Goal: Transaction & Acquisition: Purchase product/service

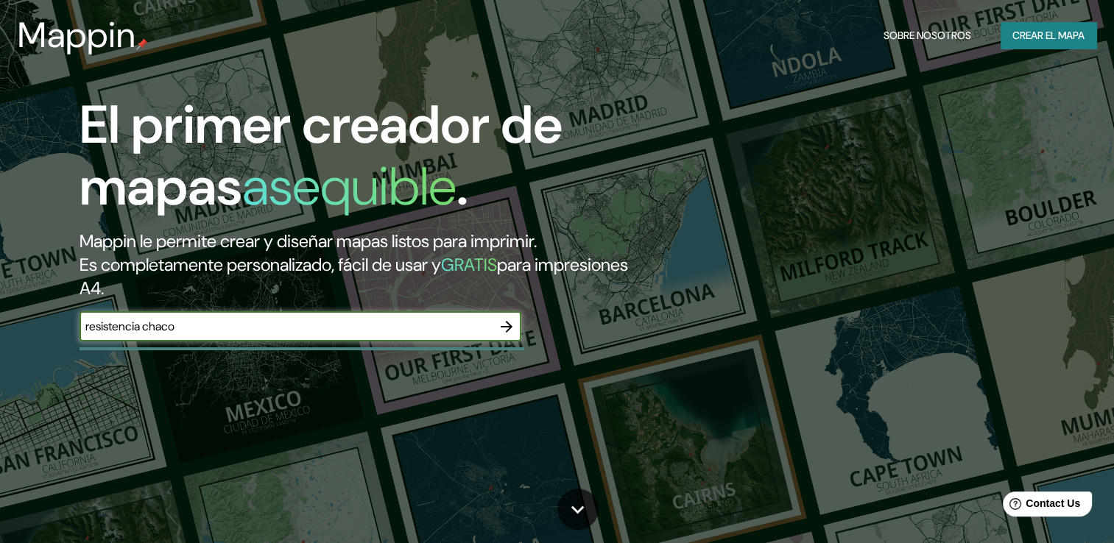
type input "resistencia chaco"
click at [507, 325] on icon "button" at bounding box center [507, 327] width 18 height 18
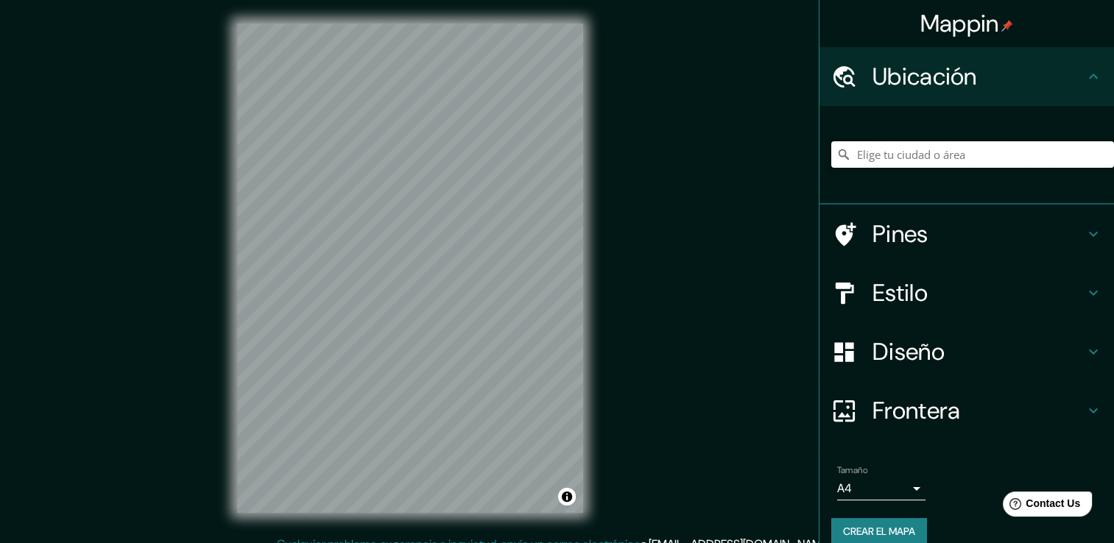
click at [913, 155] on input "Elige tu ciudad o área" at bounding box center [972, 154] width 283 height 27
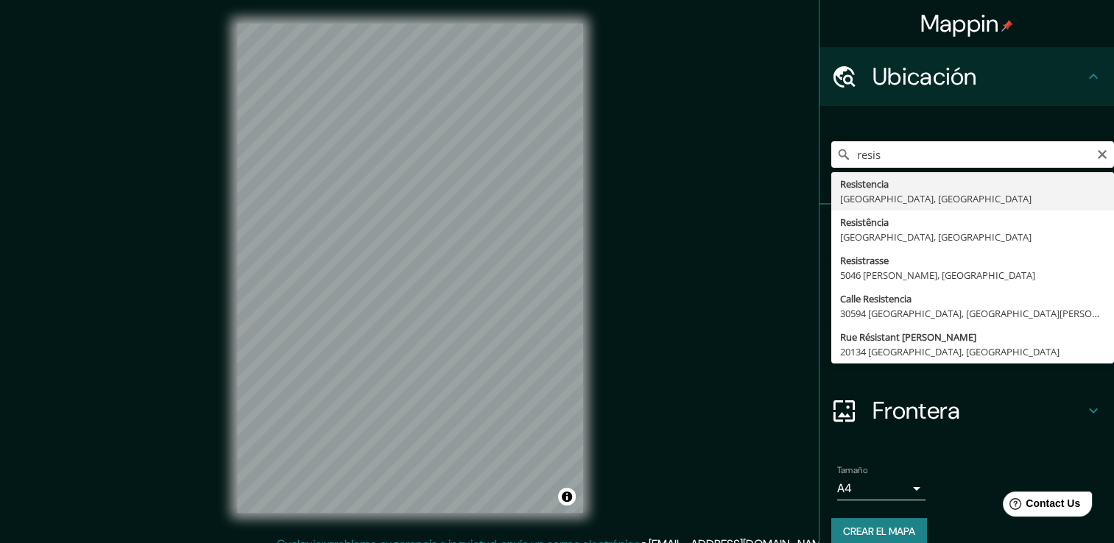
type input "Resistencia, [GEOGRAPHIC_DATA], [GEOGRAPHIC_DATA]"
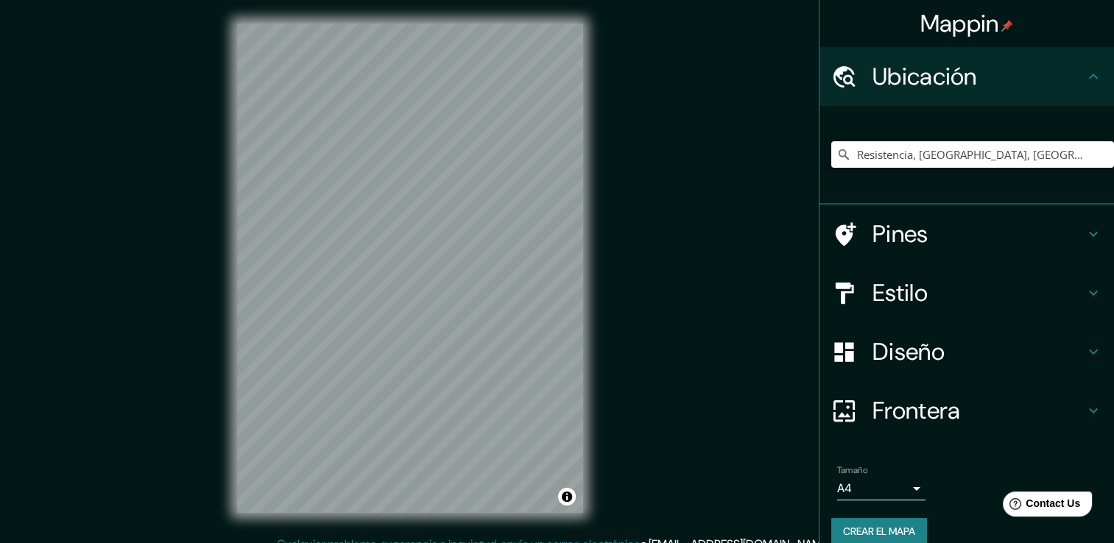
click at [1087, 226] on icon at bounding box center [1094, 234] width 18 height 18
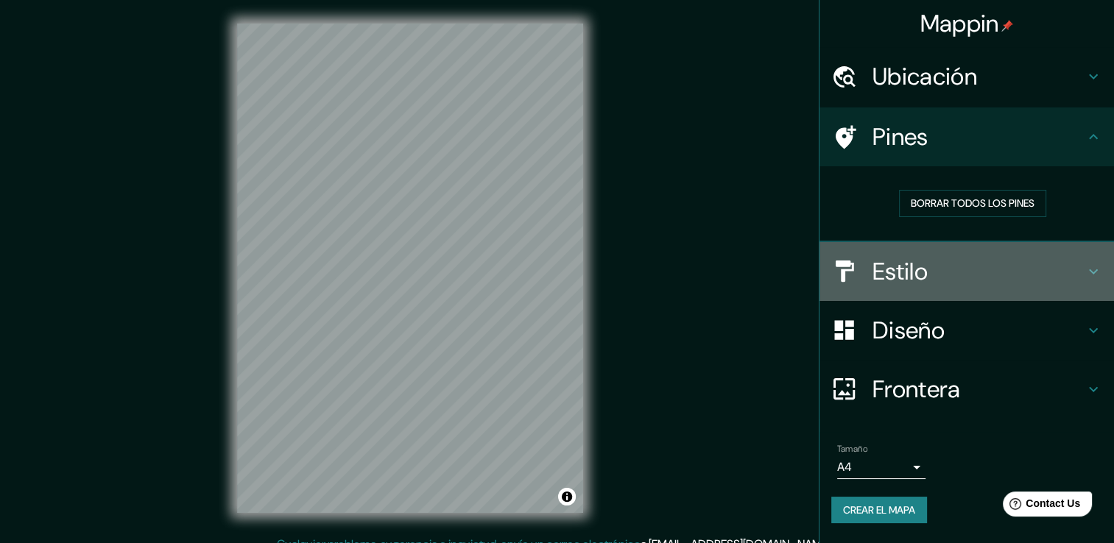
click at [1100, 269] on icon at bounding box center [1094, 272] width 18 height 18
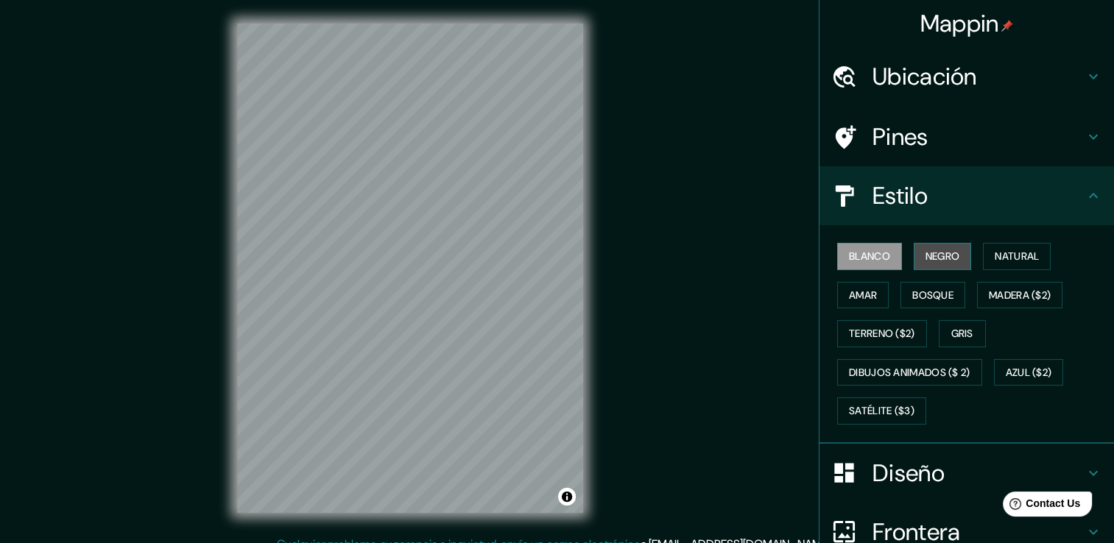
click at [945, 255] on font "Negro" at bounding box center [943, 256] width 35 height 18
click at [870, 257] on font "Blanco" at bounding box center [869, 256] width 41 height 18
click at [1018, 252] on font "Natural" at bounding box center [1017, 256] width 44 height 18
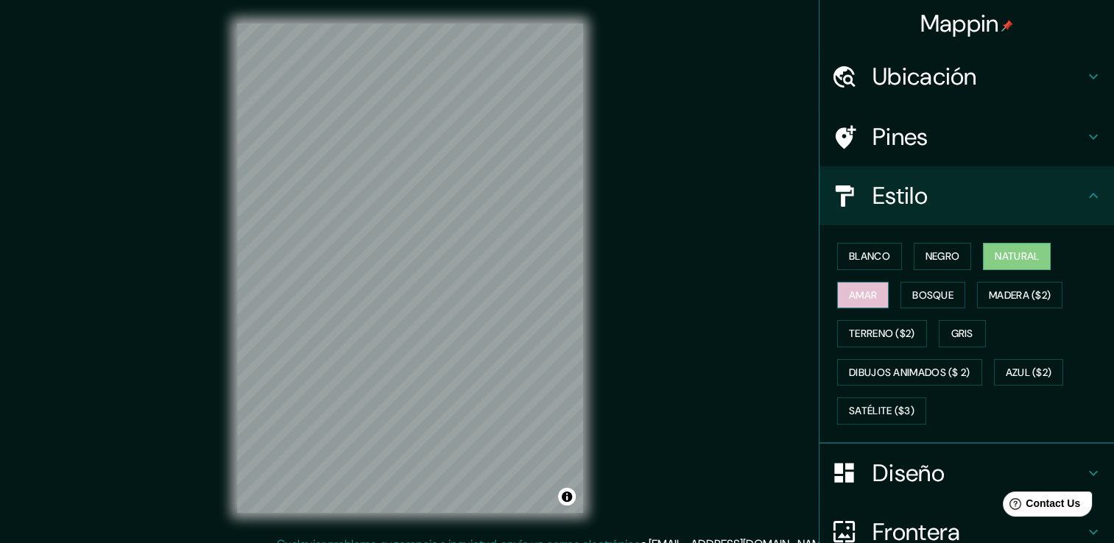
click at [859, 293] on font "Amar" at bounding box center [863, 295] width 28 height 18
click at [927, 293] on font "Bosque" at bounding box center [932, 295] width 41 height 18
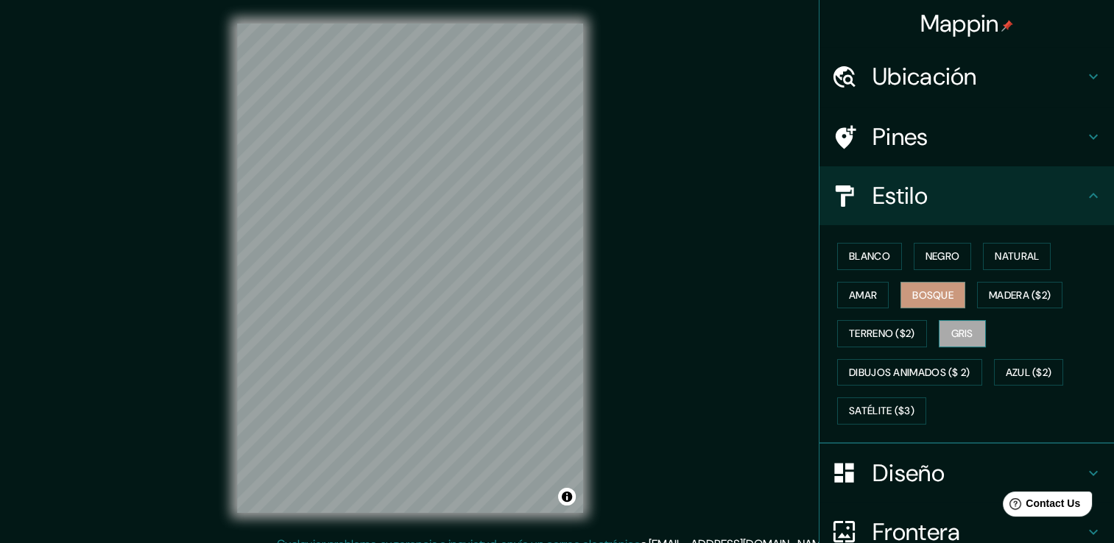
click at [965, 323] on button "Gris" at bounding box center [962, 333] width 47 height 27
click at [937, 243] on button "Negro" at bounding box center [943, 256] width 58 height 27
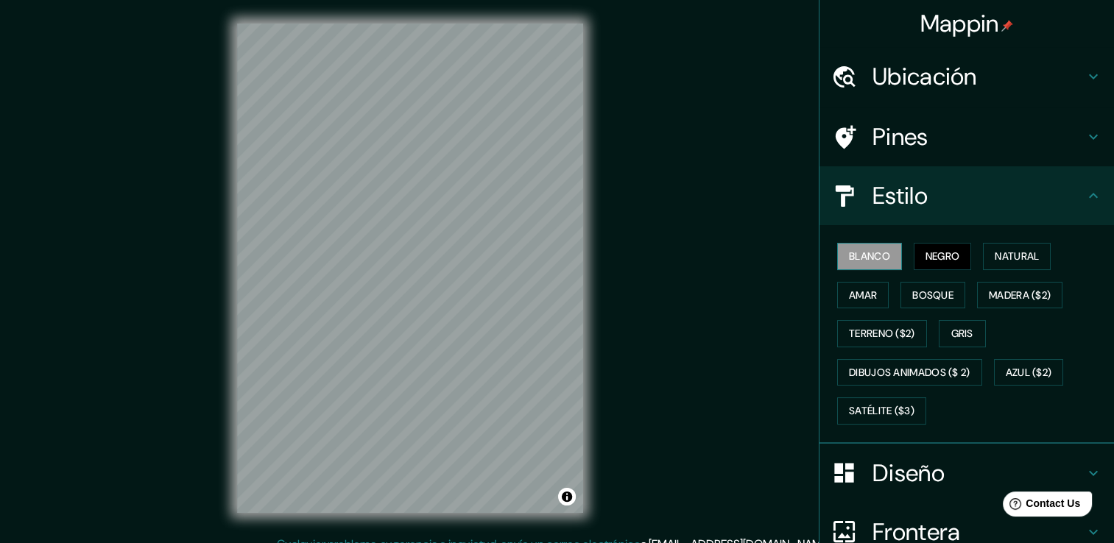
click at [868, 254] on font "Blanco" at bounding box center [869, 256] width 41 height 18
click at [1086, 461] on div "Diseño" at bounding box center [967, 473] width 295 height 59
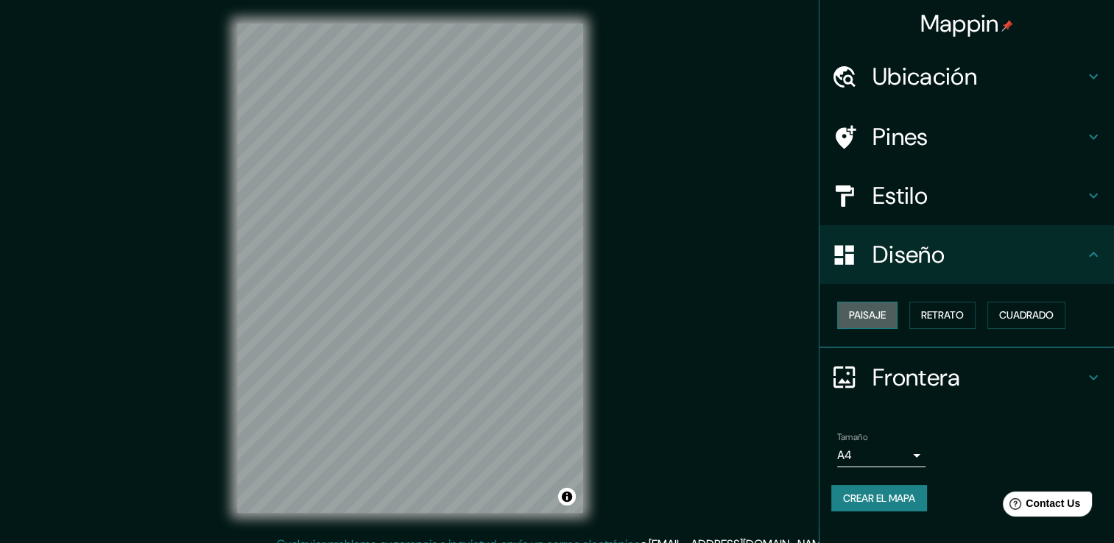
click at [873, 312] on font "Paisaje" at bounding box center [867, 315] width 37 height 18
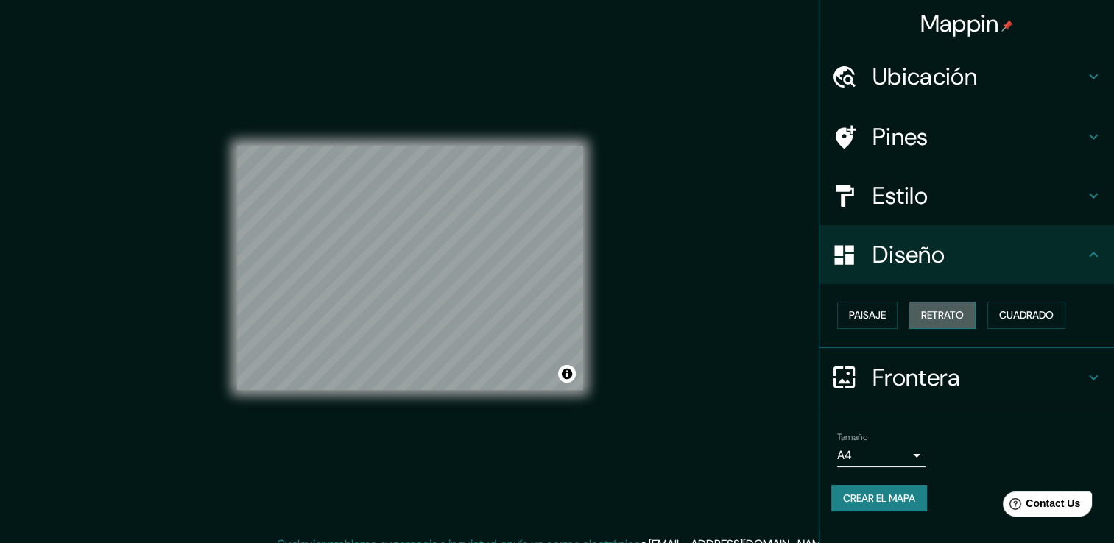
click at [940, 311] on font "Retrato" at bounding box center [942, 315] width 43 height 18
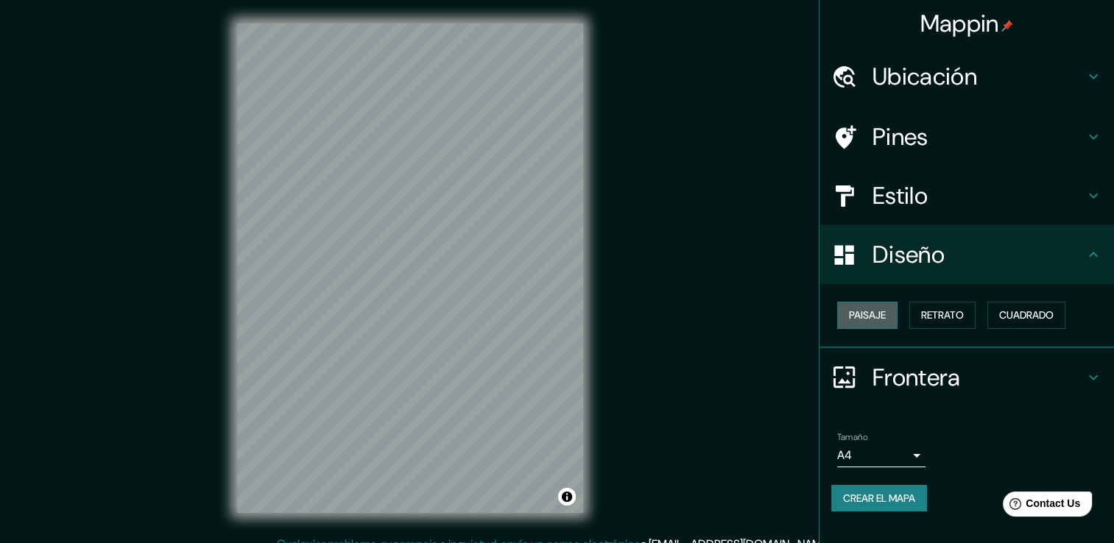
click at [879, 314] on font "Paisaje" at bounding box center [867, 315] width 37 height 18
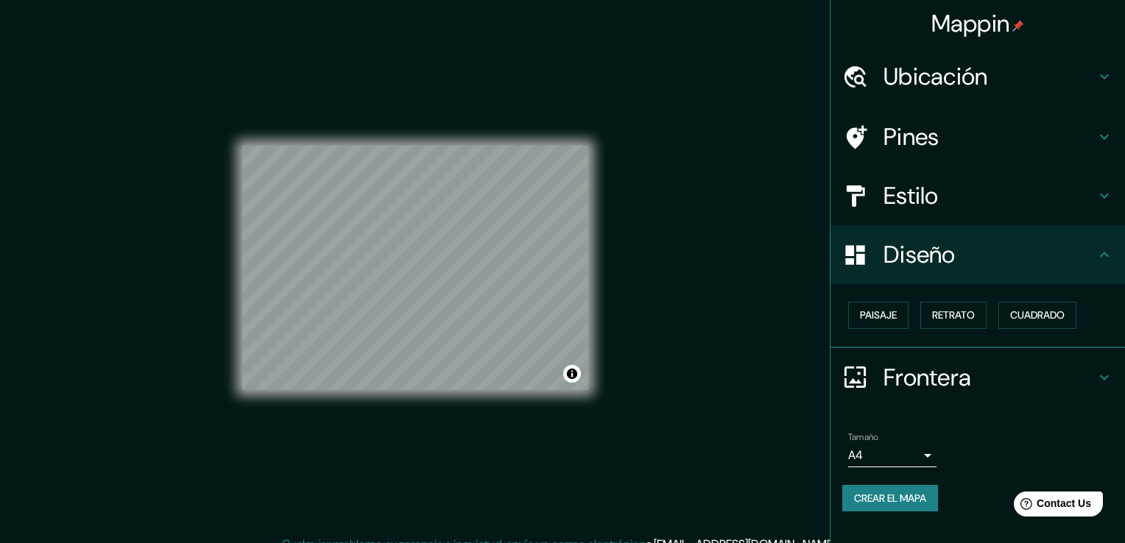
click at [896, 460] on body "Mappin Ubicación Resistencia, [GEOGRAPHIC_DATA], [GEOGRAPHIC_DATA] Pines Estilo…" at bounding box center [562, 271] width 1125 height 543
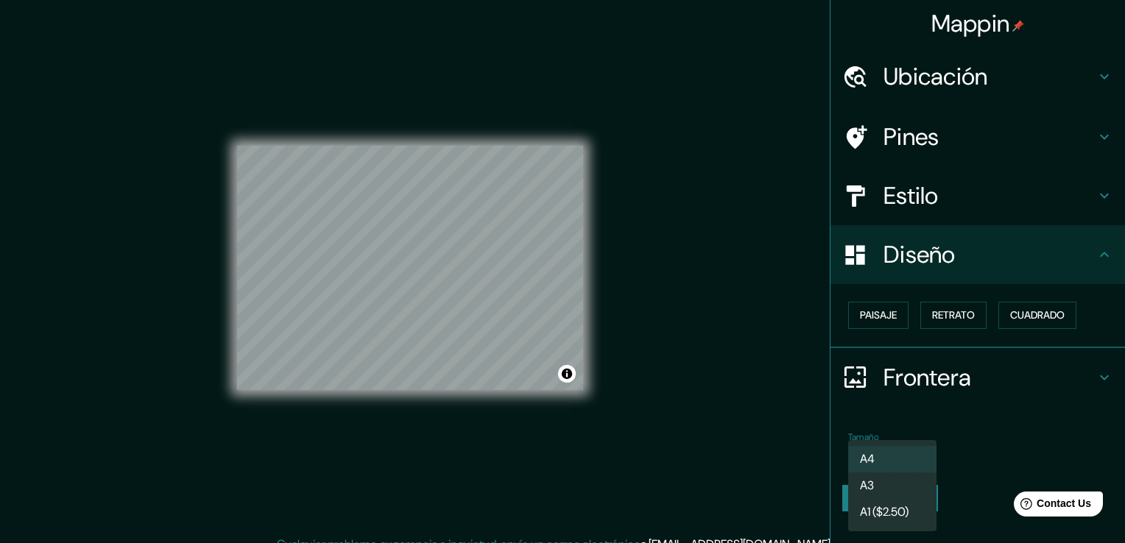
click at [899, 478] on li "A3" at bounding box center [892, 486] width 88 height 27
type input "a4"
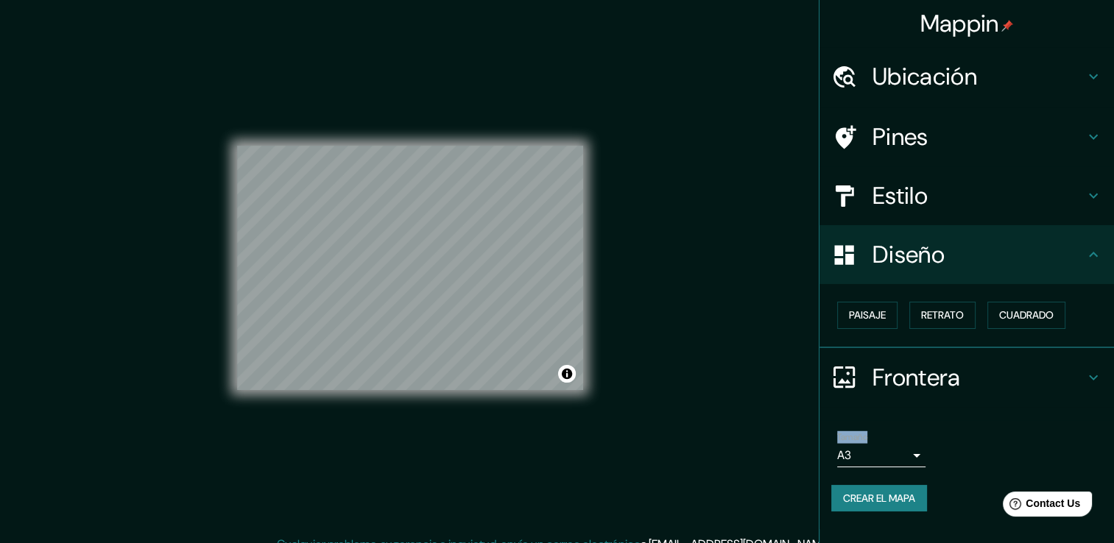
drag, startPoint x: 1072, startPoint y: 430, endPoint x: 1099, endPoint y: 316, distance: 117.2
click at [1099, 316] on ul "Ubicación Resistencia, [GEOGRAPHIC_DATA], [GEOGRAPHIC_DATA] Pines Estilo Diseño…" at bounding box center [967, 288] width 295 height 482
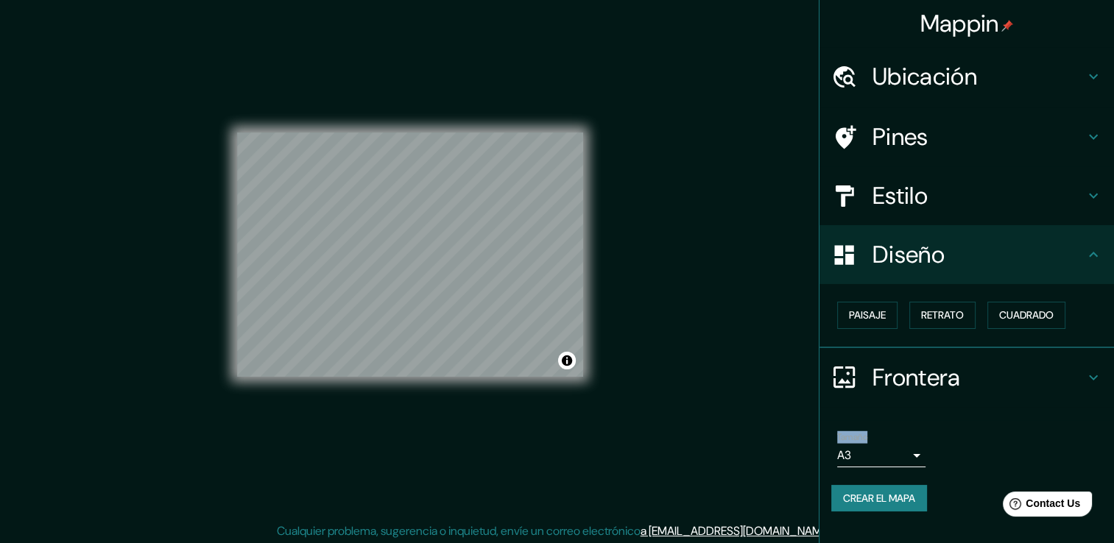
scroll to position [16, 0]
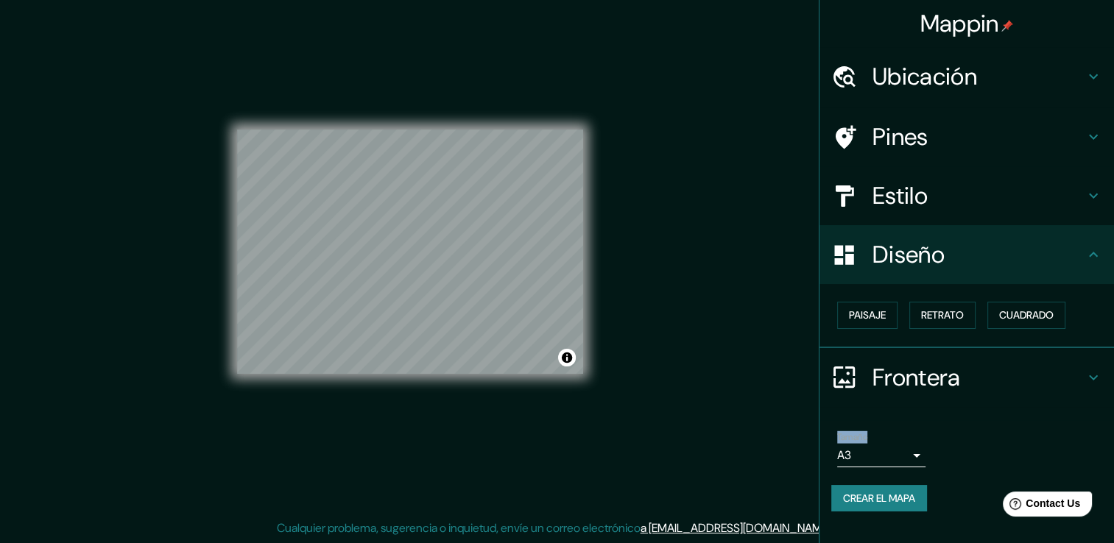
click at [1096, 378] on icon at bounding box center [1094, 378] width 18 height 18
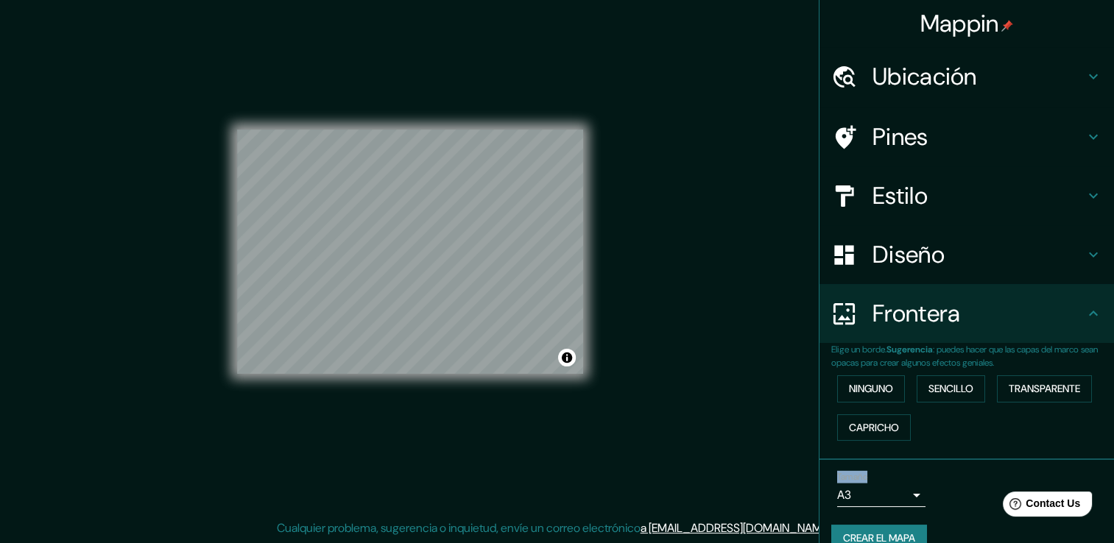
click at [1091, 328] on div "Frontera" at bounding box center [967, 313] width 295 height 59
click at [1089, 314] on icon at bounding box center [1093, 313] width 9 height 5
click at [890, 538] on font "Crear el mapa" at bounding box center [879, 538] width 72 height 18
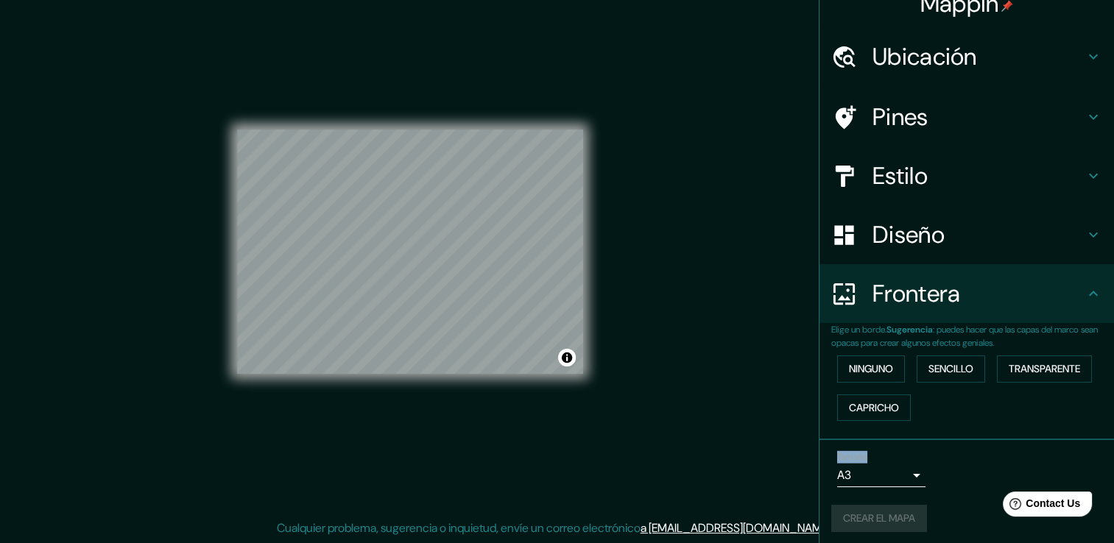
scroll to position [24, 0]
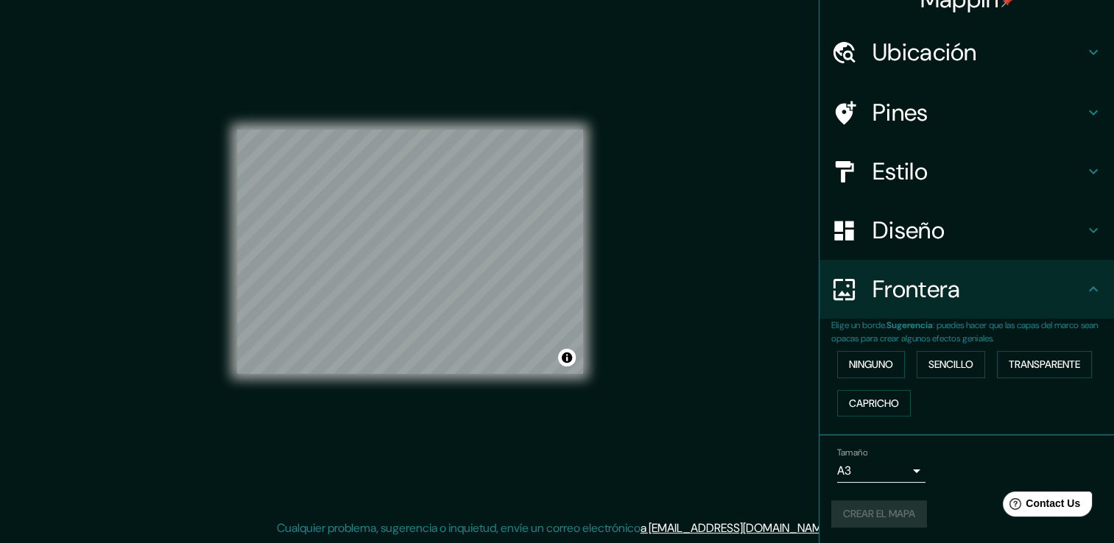
click at [878, 510] on div "Crear el mapa" at bounding box center [966, 514] width 271 height 27
click at [873, 508] on font "Crear el mapa" at bounding box center [879, 514] width 72 height 18
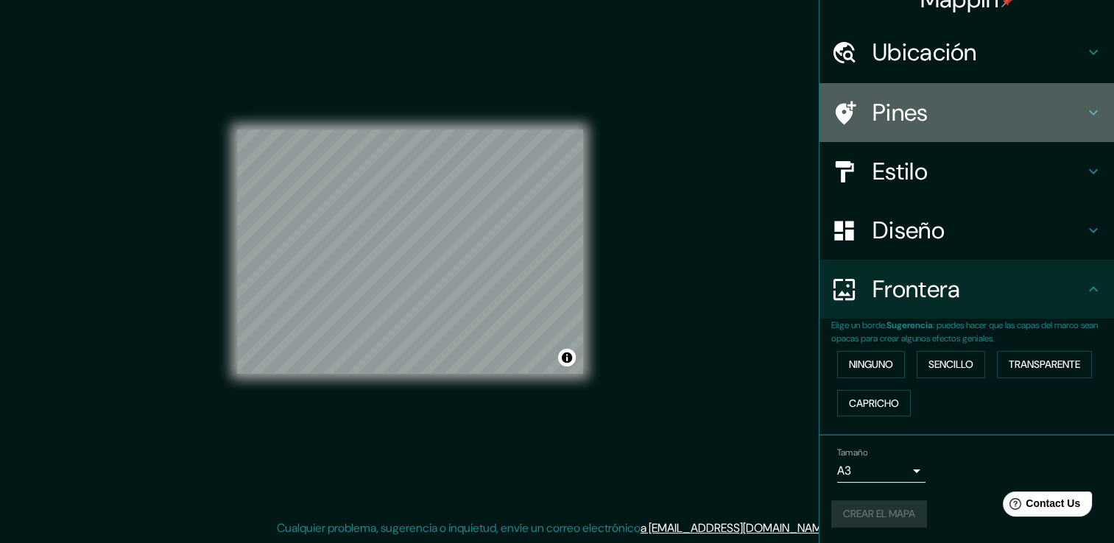
click at [1035, 106] on h4 "Pines" at bounding box center [979, 112] width 212 height 29
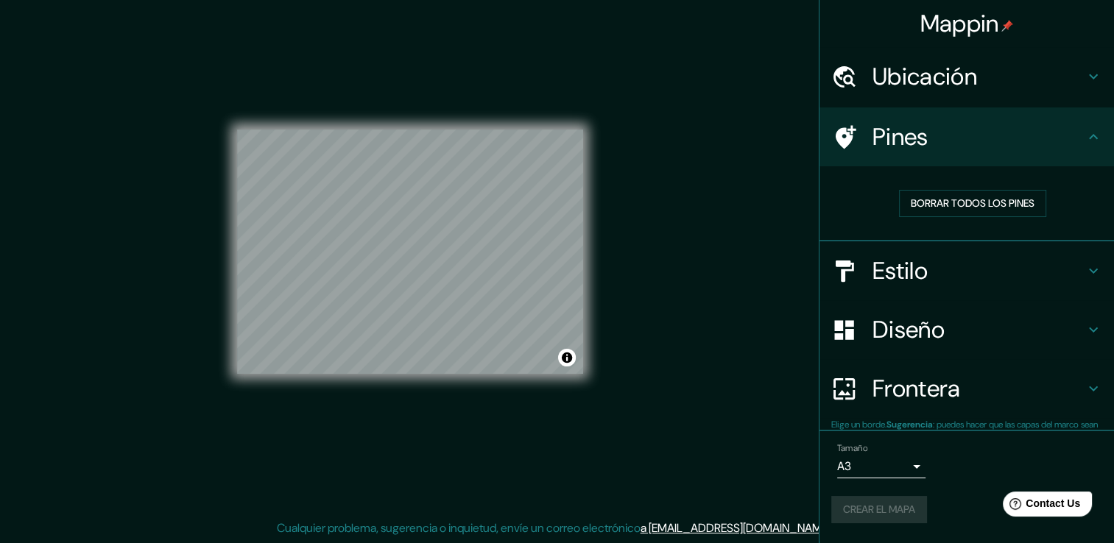
scroll to position [0, 0]
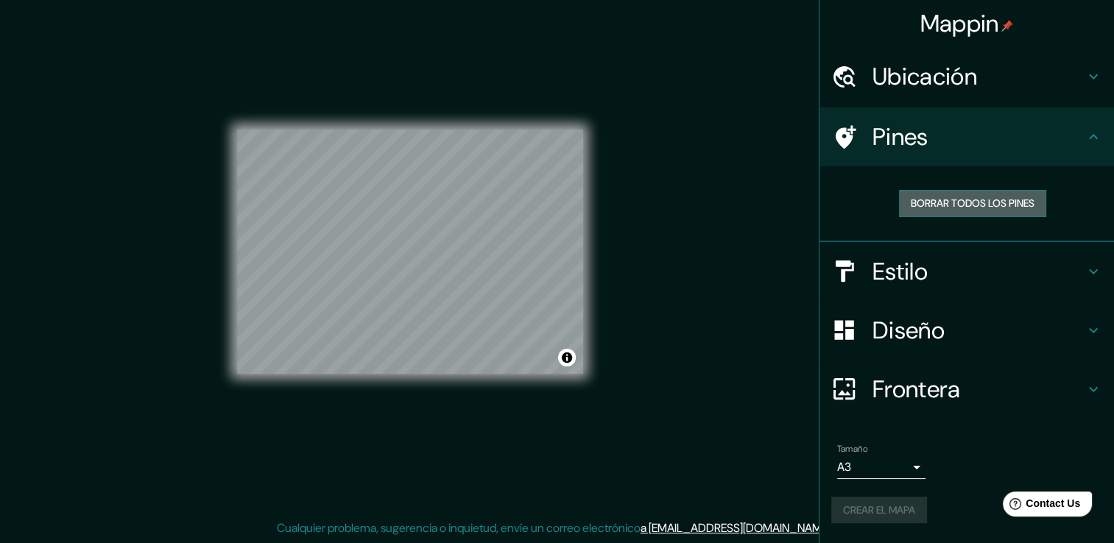
click at [985, 204] on font "Borrar todos los pines" at bounding box center [973, 203] width 124 height 18
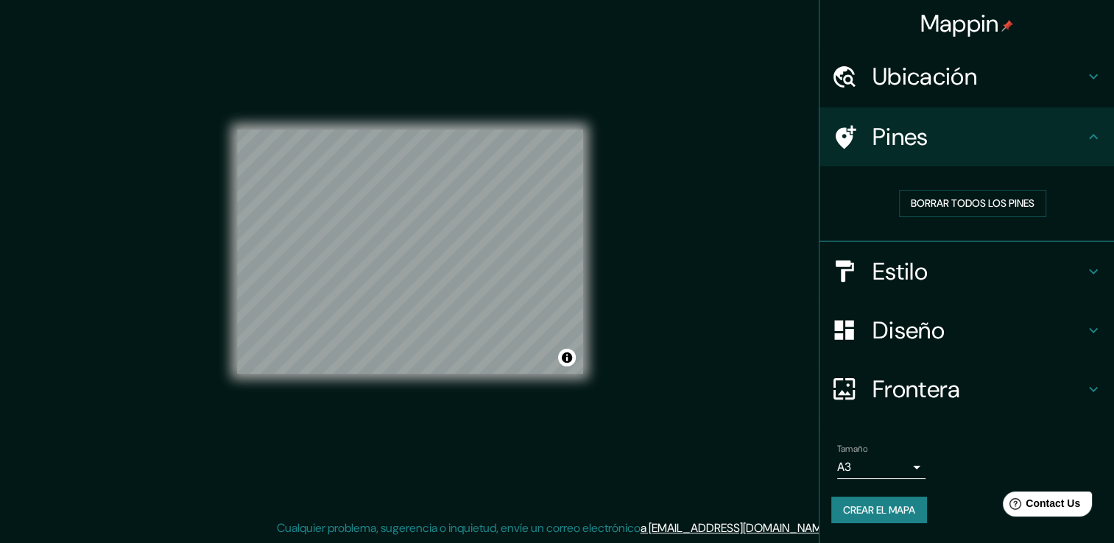
click at [1099, 135] on icon at bounding box center [1094, 137] width 18 height 18
click at [895, 508] on font "Crear el mapa" at bounding box center [879, 511] width 72 height 18
click at [598, 378] on div "© Mapbox © OpenStreetMap Improve this map" at bounding box center [410, 252] width 393 height 536
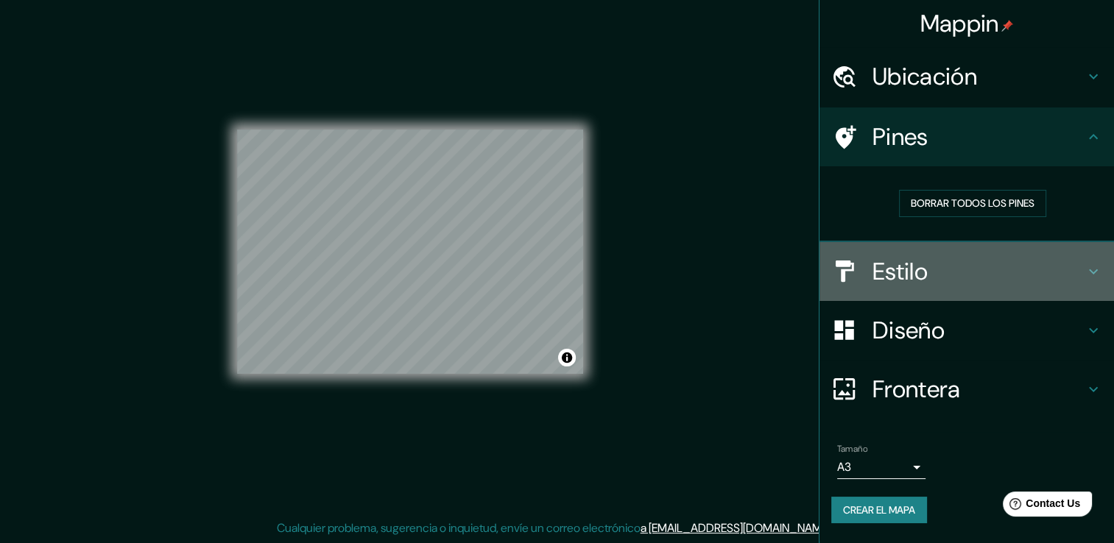
click at [890, 264] on h4 "Estilo" at bounding box center [979, 271] width 212 height 29
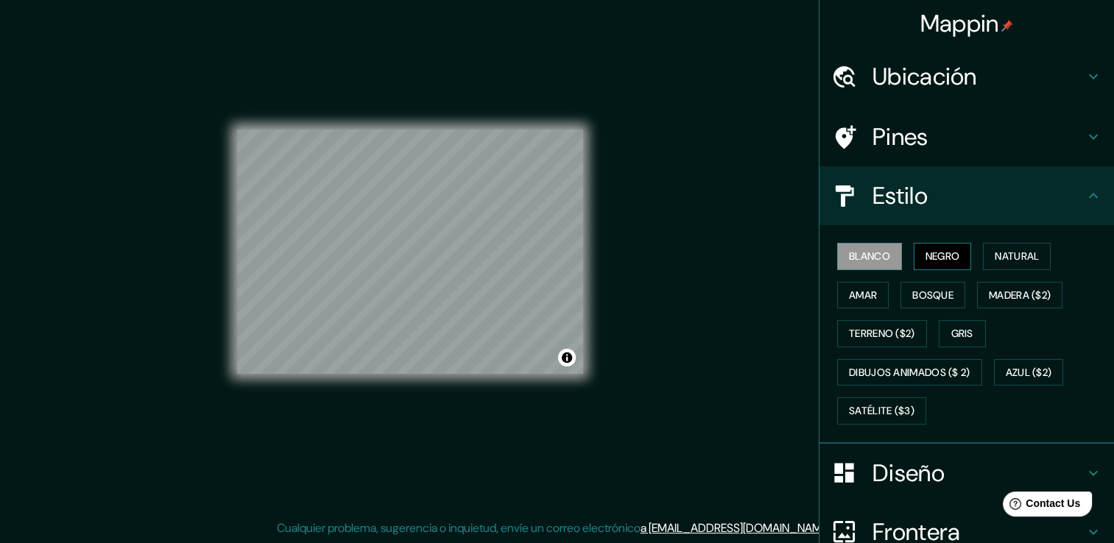
click at [934, 250] on font "Negro" at bounding box center [943, 256] width 35 height 18
click at [996, 264] on font "Natural" at bounding box center [1017, 256] width 44 height 18
click at [849, 254] on font "Blanco" at bounding box center [869, 256] width 41 height 18
click at [951, 246] on button "Negro" at bounding box center [943, 256] width 58 height 27
click at [1004, 474] on h4 "Diseño" at bounding box center [979, 473] width 212 height 29
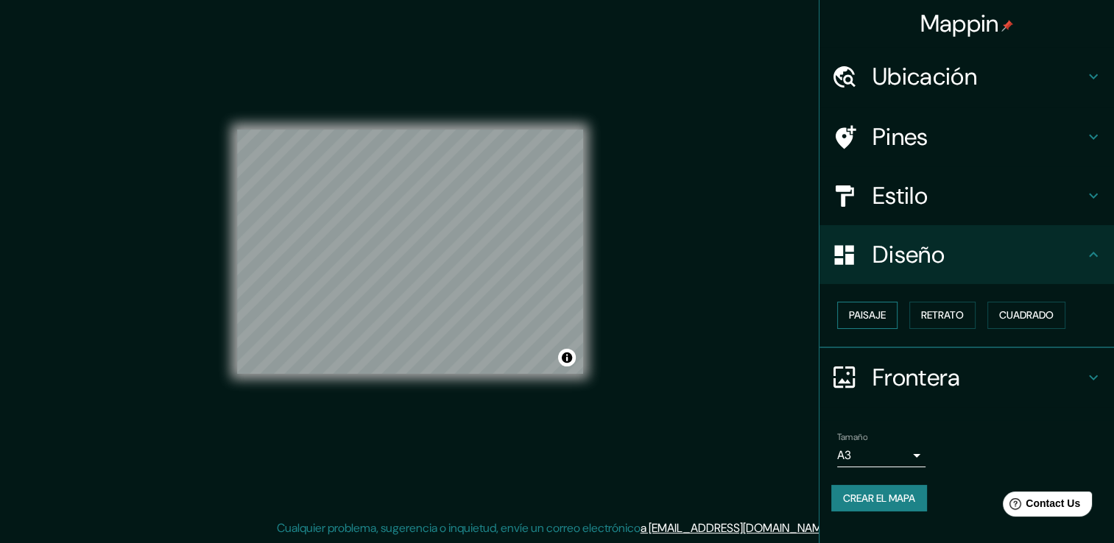
click at [883, 315] on font "Paisaje" at bounding box center [867, 315] width 37 height 18
click at [951, 315] on font "Retrato" at bounding box center [942, 315] width 43 height 18
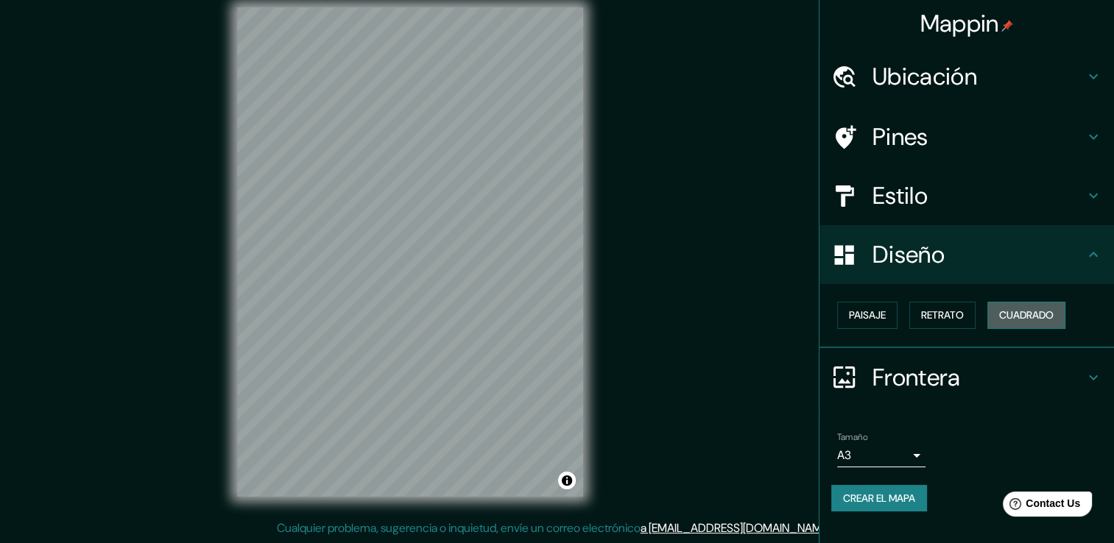
click at [1038, 312] on font "Cuadrado" at bounding box center [1026, 315] width 54 height 18
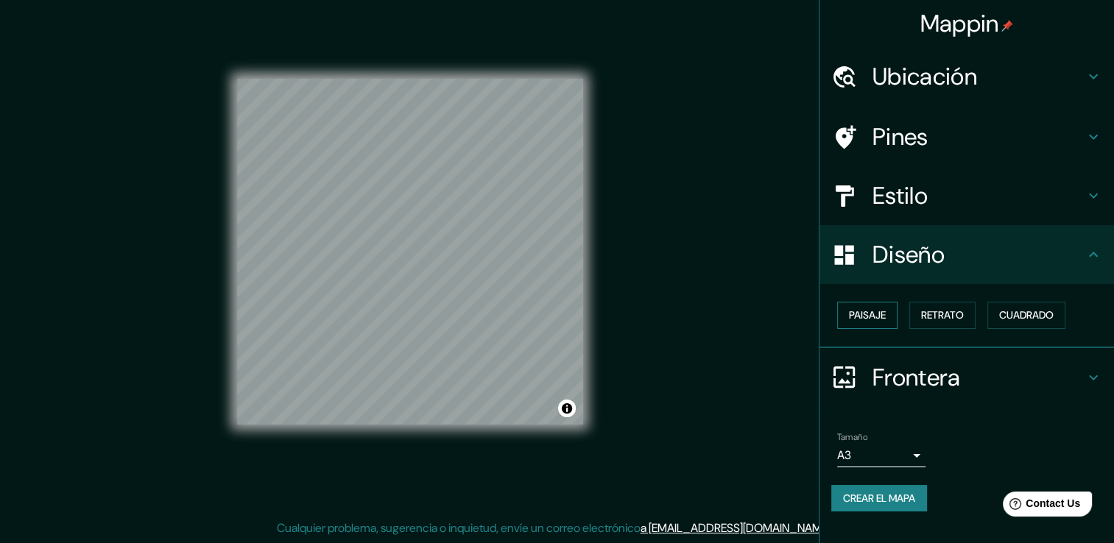
click at [881, 312] on font "Paisaje" at bounding box center [867, 315] width 37 height 18
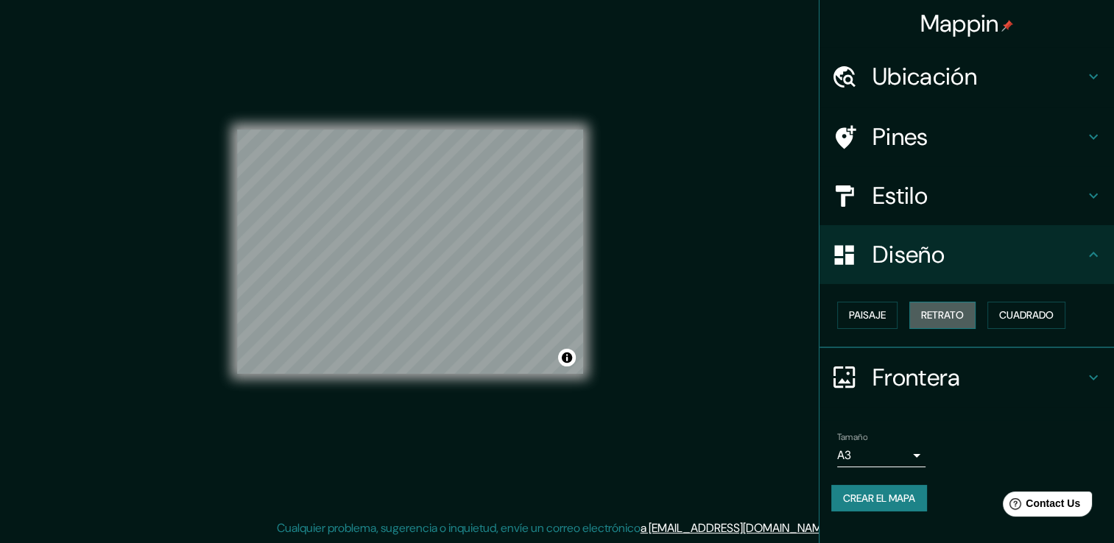
click at [938, 314] on font "Retrato" at bounding box center [942, 315] width 43 height 18
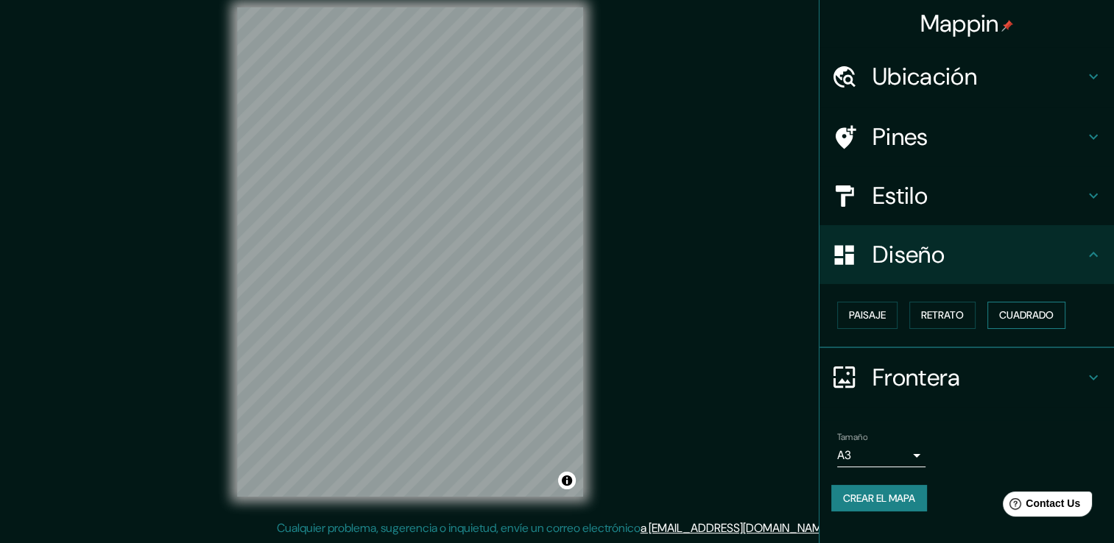
click at [1031, 303] on button "Cuadrado" at bounding box center [1027, 315] width 78 height 27
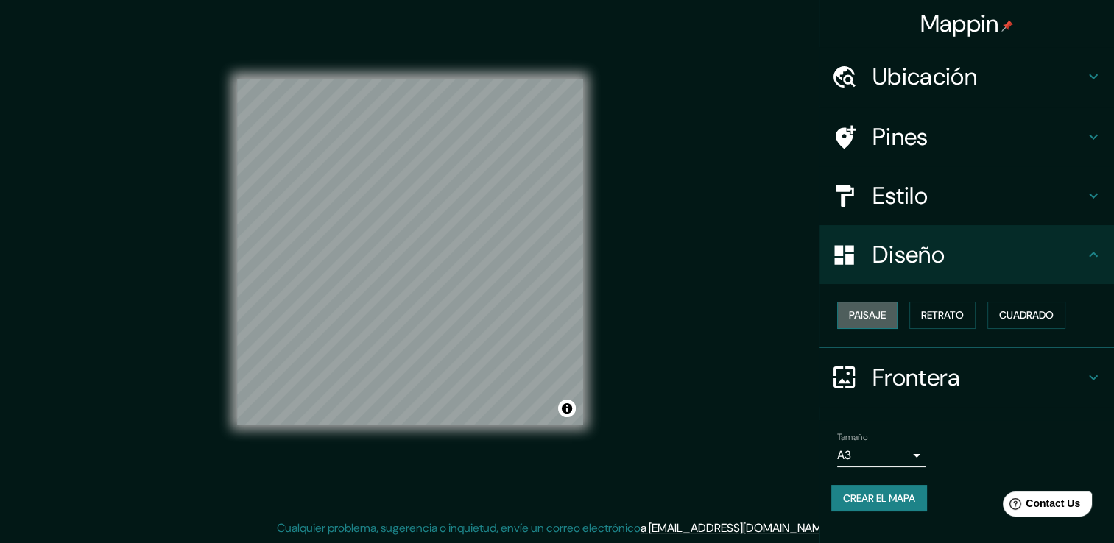
click at [878, 303] on button "Paisaje" at bounding box center [867, 315] width 60 height 27
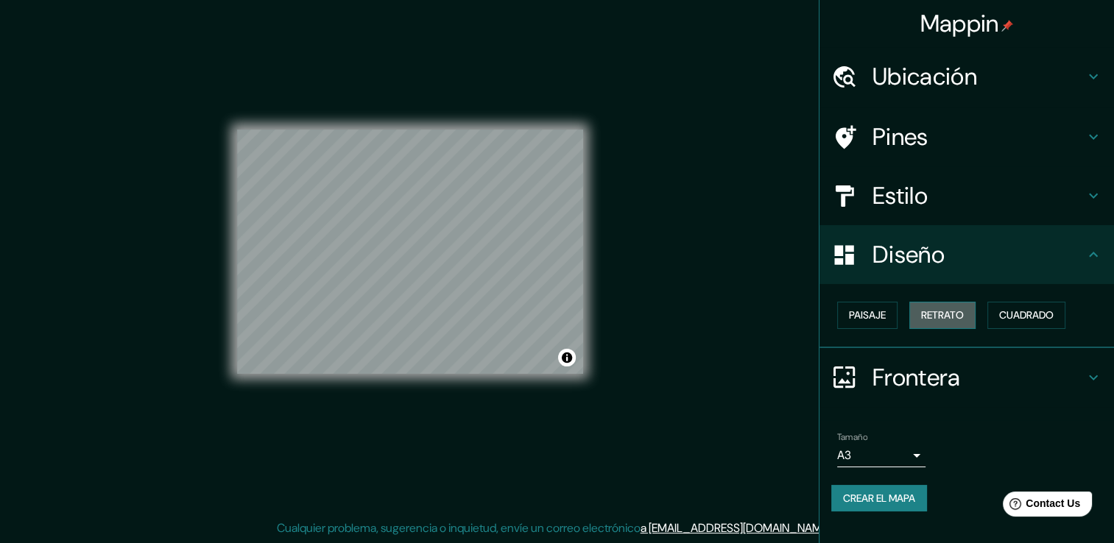
click at [943, 323] on font "Retrato" at bounding box center [942, 315] width 43 height 18
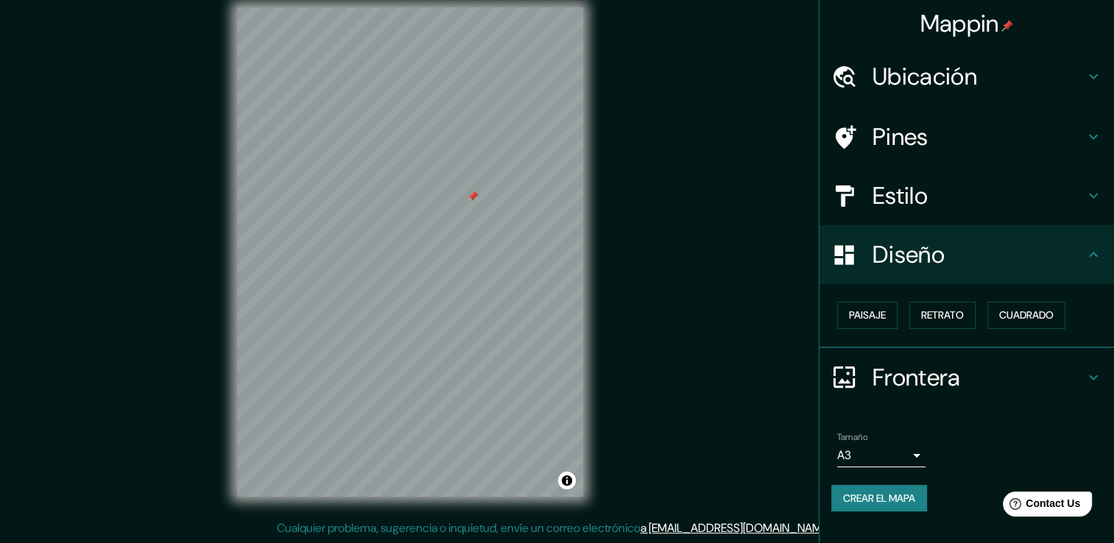
click at [467, 202] on div at bounding box center [473, 197] width 12 height 12
click at [330, 452] on div "© Mapbox © OpenStreetMap Improve this map" at bounding box center [410, 252] width 393 height 536
click at [567, 479] on button "Alternar atribución" at bounding box center [567, 481] width 18 height 18
click at [538, 417] on div at bounding box center [544, 412] width 12 height 12
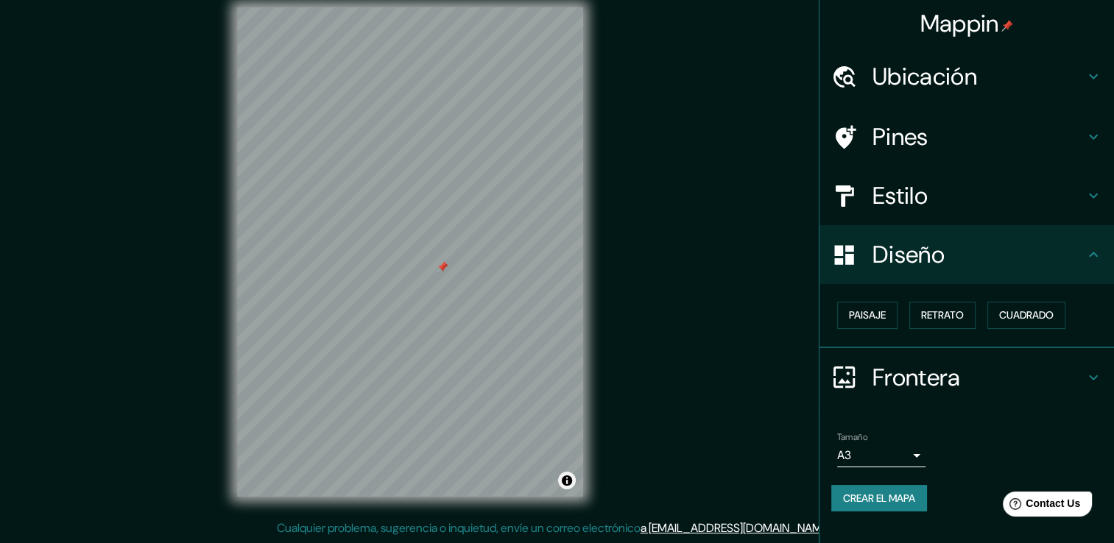
click at [437, 272] on div at bounding box center [443, 267] width 12 height 12
click at [460, 297] on div at bounding box center [460, 297] width 12 height 12
click at [465, 284] on div at bounding box center [471, 283] width 12 height 12
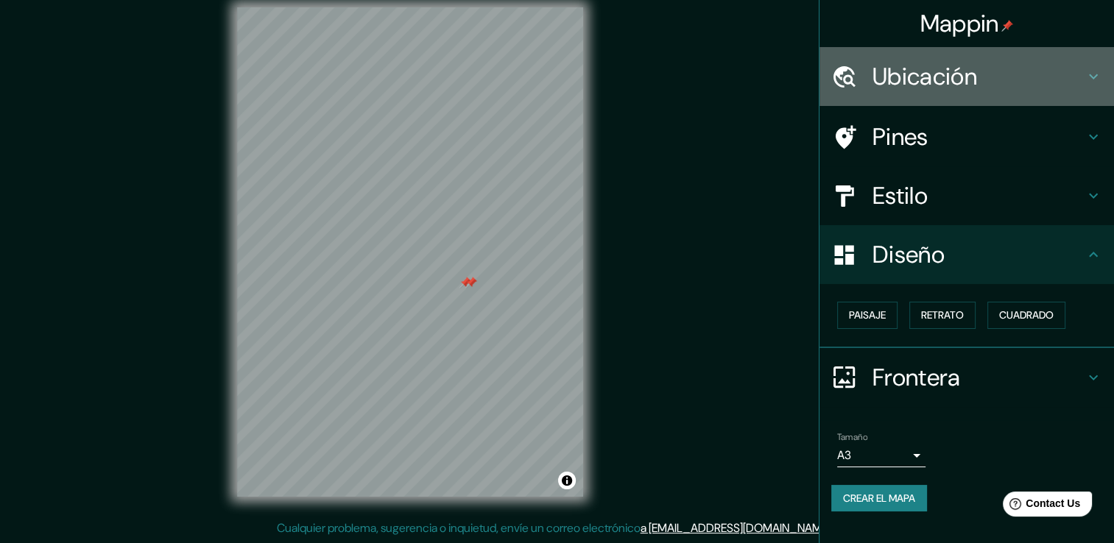
click at [1003, 71] on h4 "Ubicación" at bounding box center [979, 76] width 212 height 29
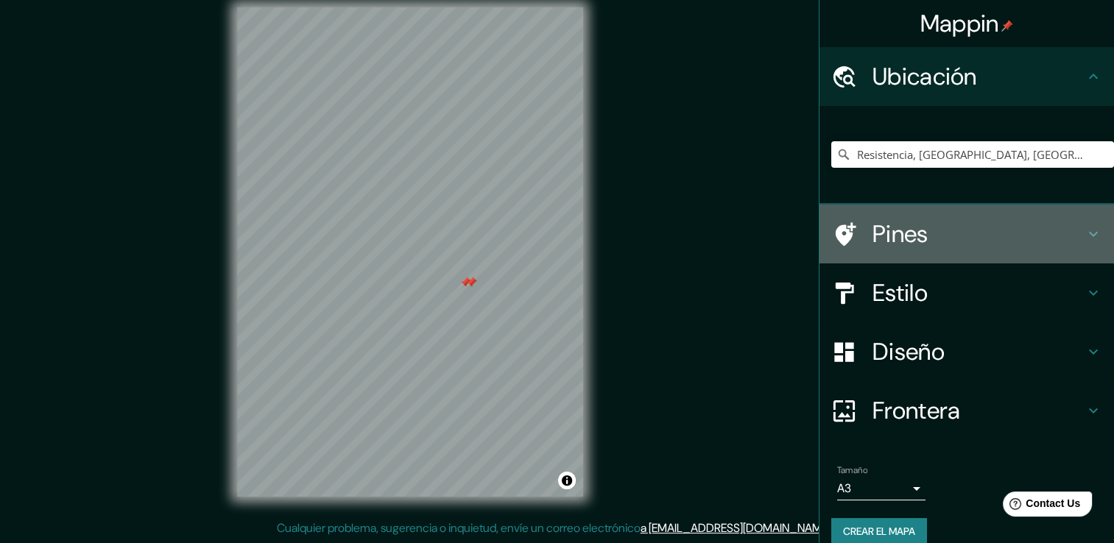
click at [951, 227] on h4 "Pines" at bounding box center [979, 233] width 212 height 29
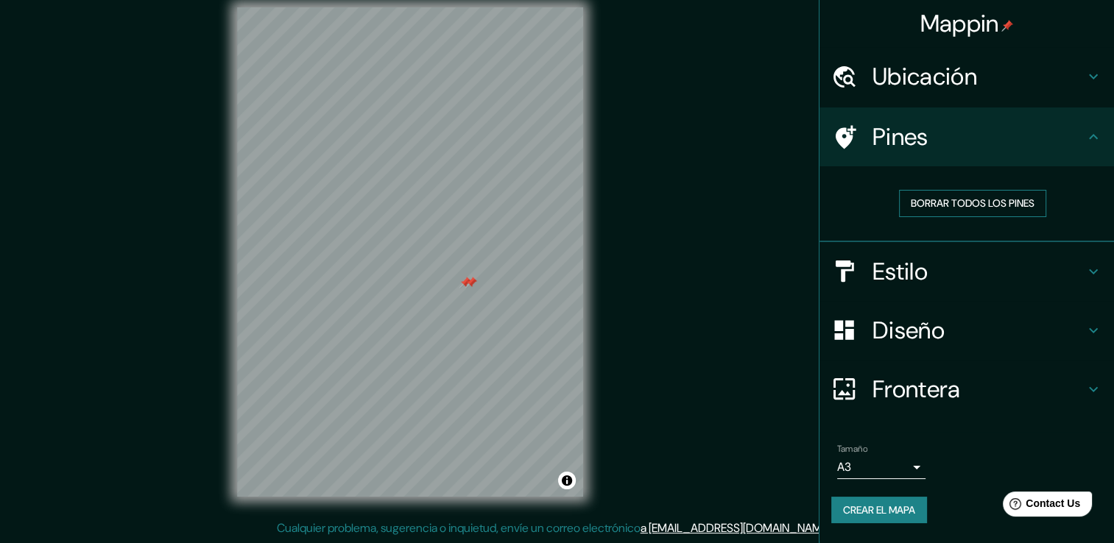
click at [965, 205] on font "Borrar todos los pines" at bounding box center [973, 203] width 124 height 18
click at [791, 229] on div "Mappin Ubicación Resistencia, [GEOGRAPHIC_DATA], [GEOGRAPHIC_DATA] Pines Borrar…" at bounding box center [557, 264] width 1114 height 560
